Goal: Task Accomplishment & Management: Complete application form

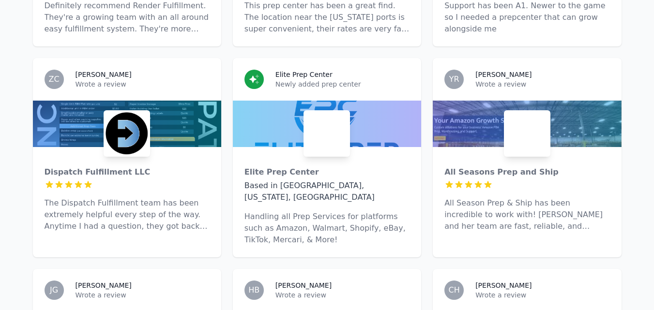
scroll to position [59, 0]
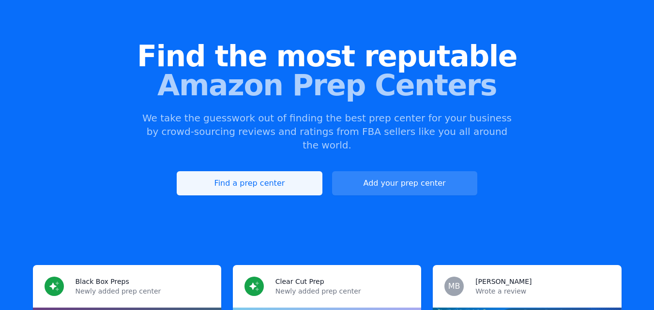
click at [264, 173] on link "Find a prep center" at bounding box center [249, 183] width 145 height 24
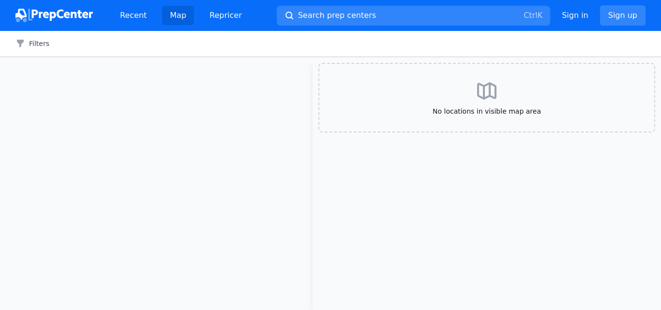
click at [481, 100] on icon at bounding box center [486, 90] width 23 height 23
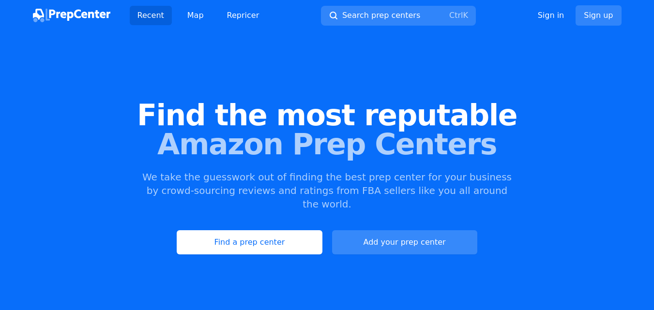
click at [408, 230] on link "Add your prep center" at bounding box center [404, 242] width 145 height 24
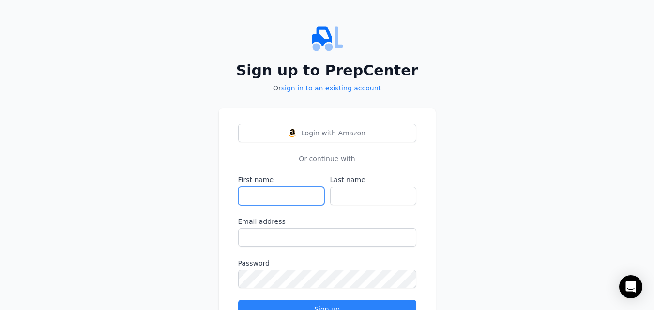
click at [287, 191] on input "First name" at bounding box center [281, 196] width 86 height 18
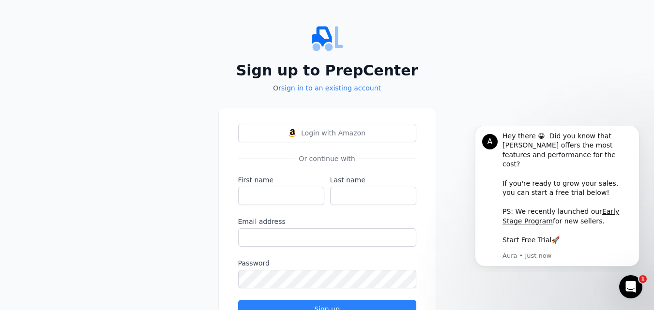
click at [255, 74] on h2 "Sign up to PrepCenter" at bounding box center [327, 70] width 217 height 17
